Goal: Transaction & Acquisition: Purchase product/service

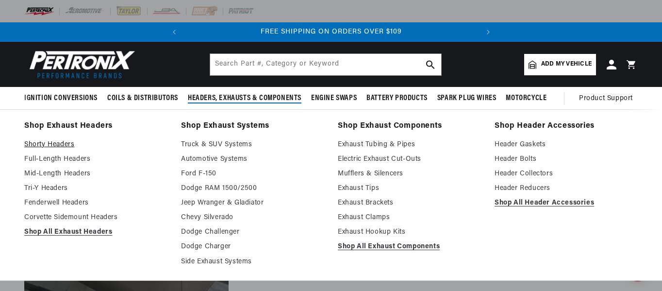
scroll to position [0, 368]
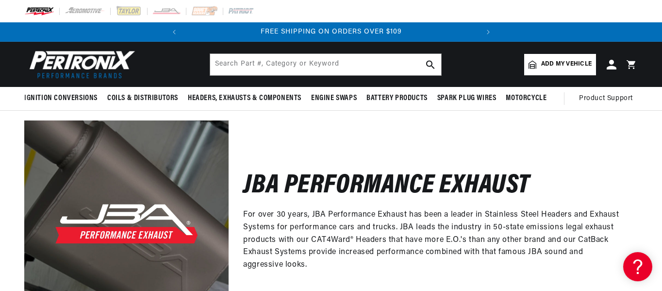
click at [542, 69] on span "Add my vehicle" at bounding box center [566, 64] width 51 height 9
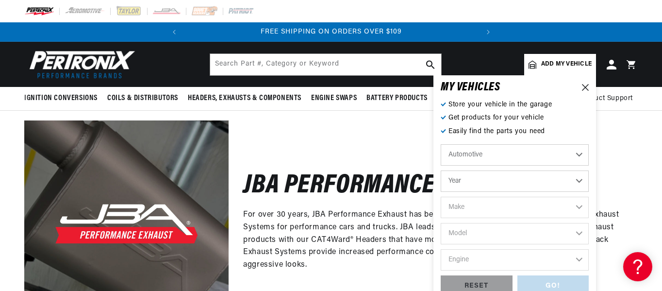
click at [444, 166] on select "Automotive Agricultural Industrial Marine Motorcycle" at bounding box center [515, 154] width 148 height 21
click at [442, 166] on select "Automotive Agricultural Industrial Marine Motorcycle" at bounding box center [515, 154] width 148 height 21
click at [441, 192] on select "Year 2026 2025 2024 2023 2022 2021 2020 2019 2018 2017 2016 2015 2014 2013 2012…" at bounding box center [515, 180] width 148 height 21
select select "2018"
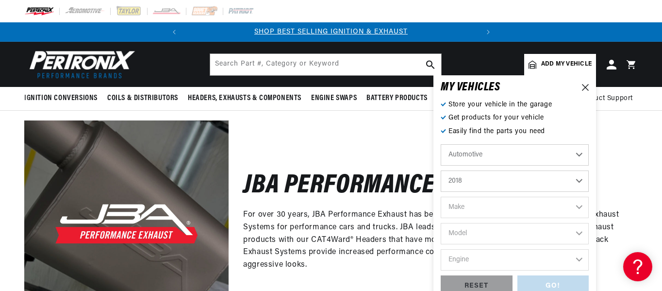
click at [441, 183] on select "Year 2026 2025 2024 2023 2022 2021 2020 2019 2018 2017 2016 2015 2014 2013 2012…" at bounding box center [515, 180] width 148 height 21
select select "2018"
click at [441, 218] on select "Make Cadillac Chevrolet Chrysler Dodge Ford GMC INFINITI Jeep Nissan Ram Subaru…" at bounding box center [515, 207] width 148 height 21
select select "Dodge"
click at [441, 209] on select "Make Cadillac Chevrolet Chrysler Dodge Ford GMC INFINITI Jeep Nissan Ram Subaru…" at bounding box center [515, 207] width 148 height 21
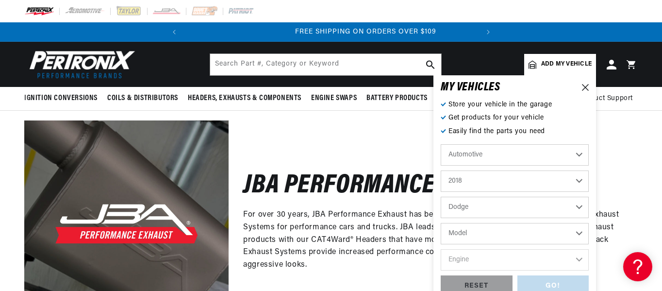
click at [443, 244] on select "Model Challenger Charger Durango" at bounding box center [515, 233] width 148 height 21
click at [448, 137] on p "Easily find the parts you need" at bounding box center [515, 131] width 148 height 11
click at [475, 218] on select "Cadillac Chevrolet Chrysler Dodge Ford GMC INFINITI Jeep Nissan Ram Subaru Toyo…" at bounding box center [515, 207] width 148 height 21
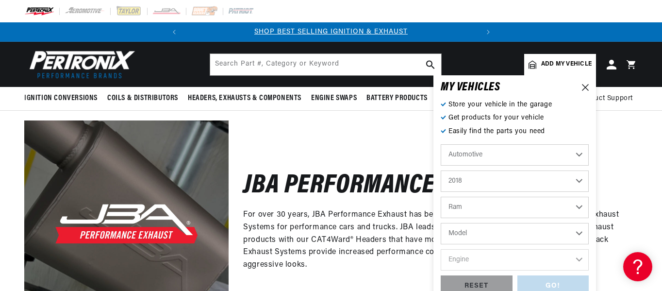
click at [441, 209] on select "Cadillac Chevrolet Chrysler Dodge Ford GMC INFINITI Jeep Nissan Ram Subaru Toyo…" at bounding box center [515, 207] width 148 height 21
select select "Ram"
click at [447, 244] on select "Model 1500" at bounding box center [515, 233] width 148 height 21
click at [484, 244] on select "Model 1500" at bounding box center [515, 233] width 148 height 21
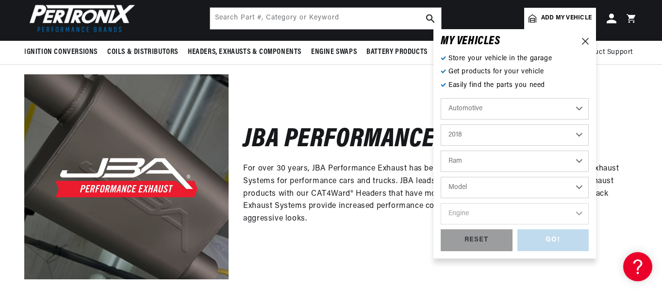
scroll to position [49, 0]
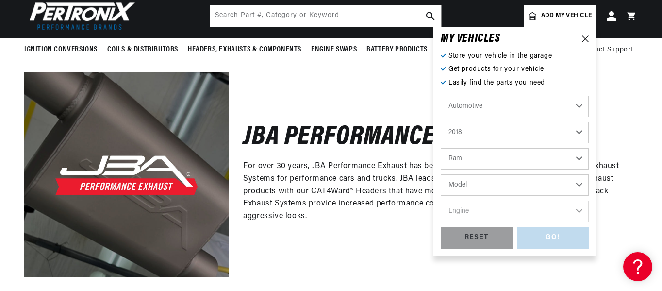
click at [473, 196] on select "Model 1500" at bounding box center [515, 184] width 148 height 21
select select "1500"
click at [441, 187] on select "Model 1500" at bounding box center [515, 184] width 148 height 21
select select "1500"
click at [454, 220] on select "Engine 5.7L" at bounding box center [515, 211] width 148 height 21
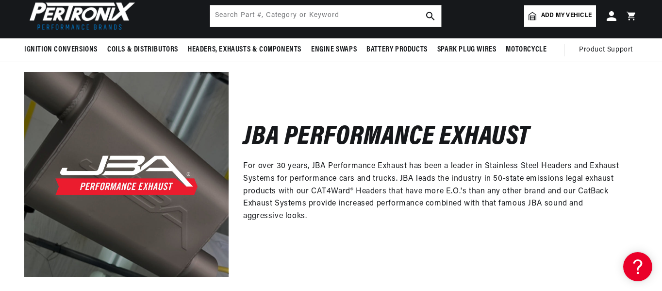
click at [603, 119] on div "JBA Performance Exhaust For over 30 years, JBA Performance Exhaust has been a l…" at bounding box center [433, 174] width 409 height 204
click at [276, 27] on input "text" at bounding box center [325, 15] width 231 height 21
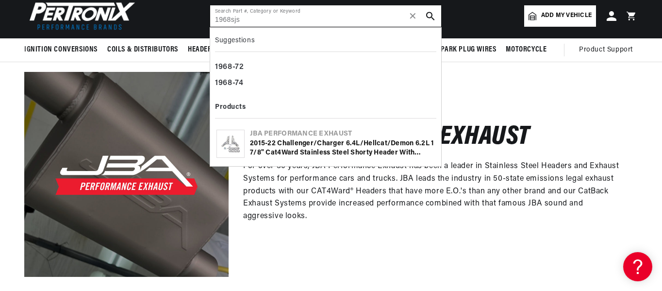
type input "1968sjs"
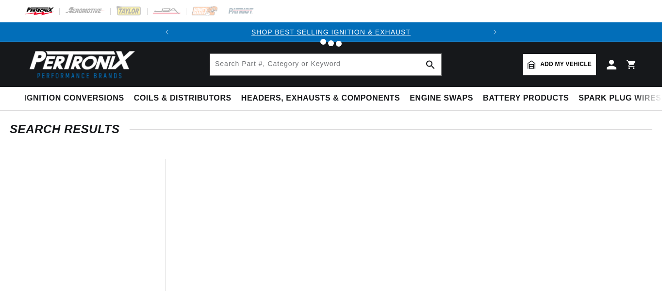
type input "1968sjs"
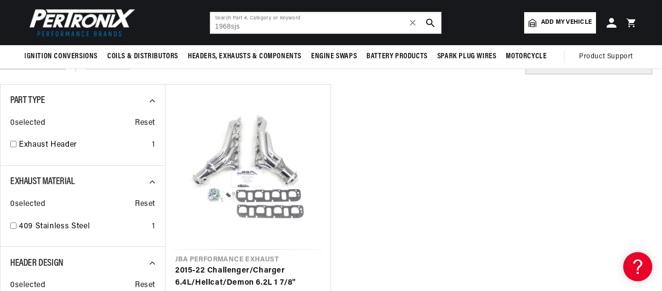
scroll to position [97, 0]
